Goal: Task Accomplishment & Management: Manage account settings

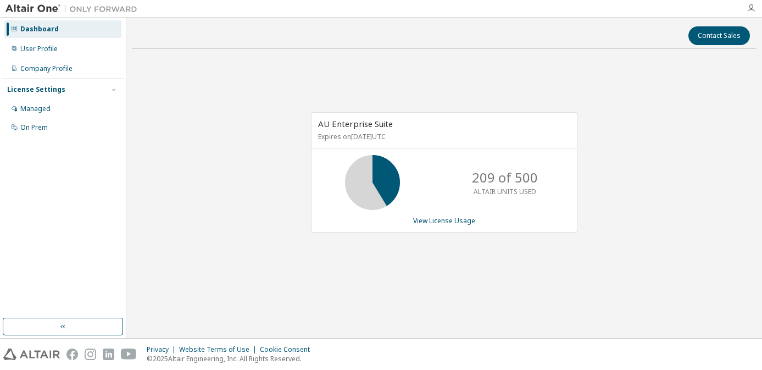
click at [749, 9] on icon "button" at bounding box center [750, 8] width 9 height 9
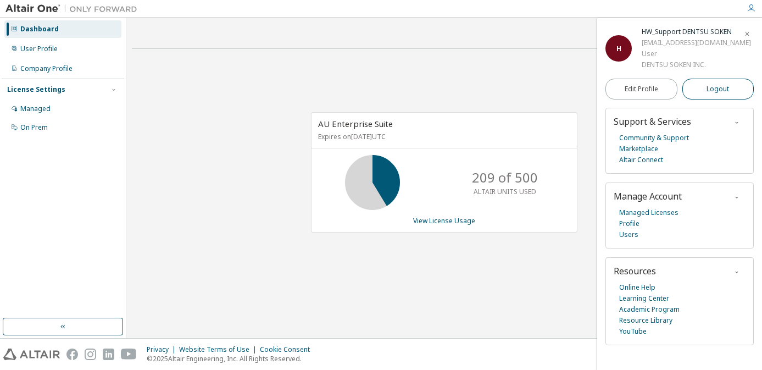
click at [711, 94] on span "Logout" at bounding box center [717, 88] width 23 height 11
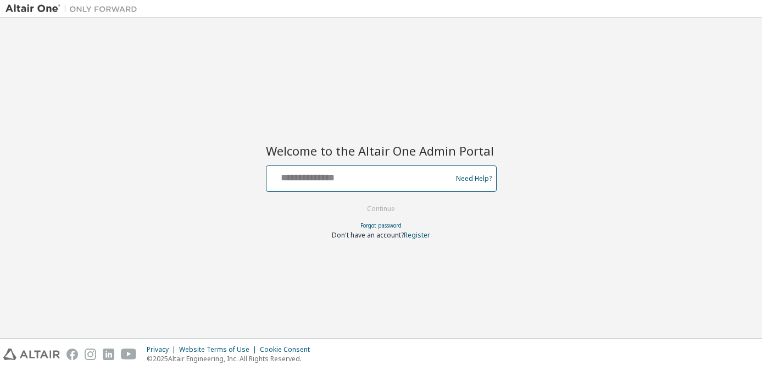
click at [356, 170] on input "text" at bounding box center [361, 176] width 180 height 16
type input "**********"
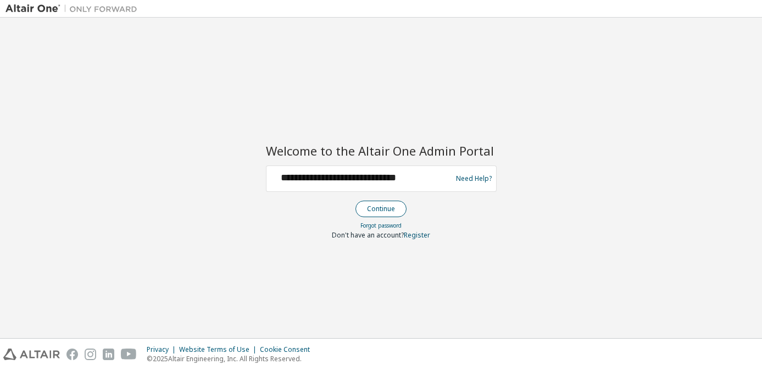
click at [374, 209] on button "Continue" at bounding box center [380, 208] width 51 height 16
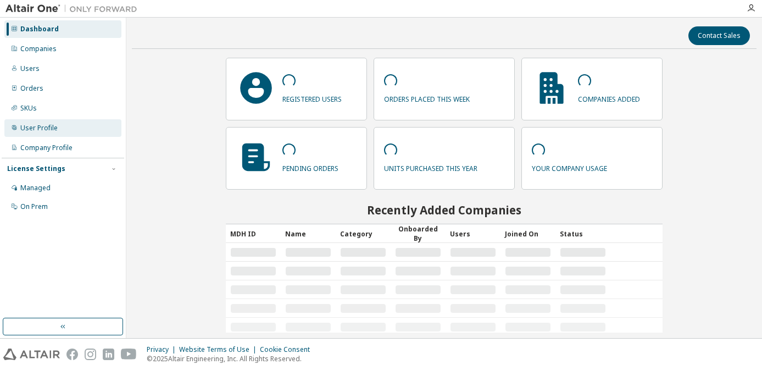
click at [55, 131] on div "User Profile" at bounding box center [38, 128] width 37 height 9
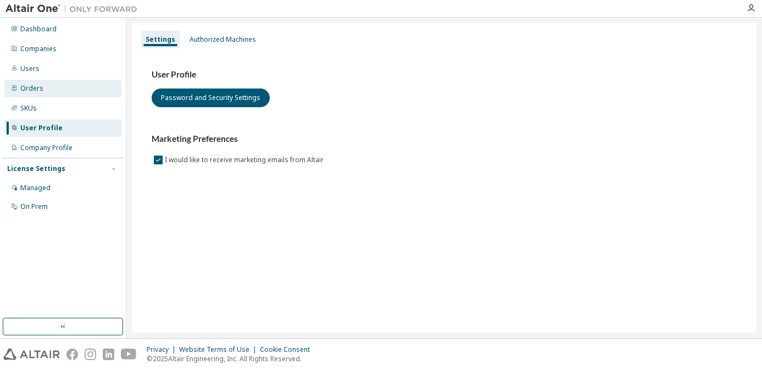
click at [53, 83] on div "Orders" at bounding box center [62, 89] width 117 height 18
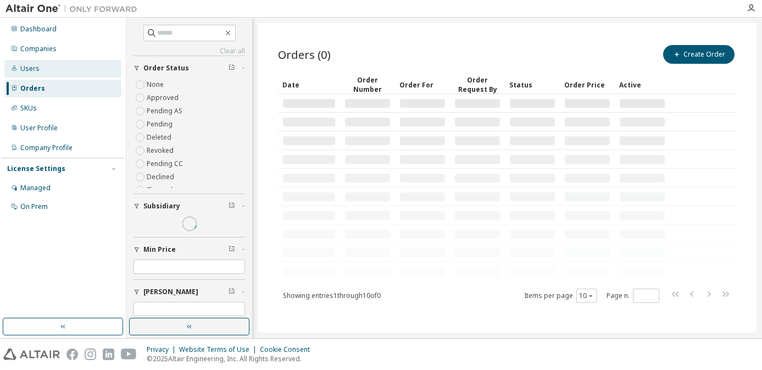
click at [63, 73] on div "Users" at bounding box center [62, 69] width 117 height 18
